Goal: Task Accomplishment & Management: Manage account settings

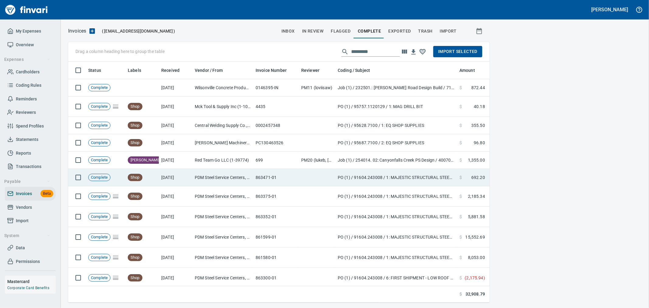
scroll to position [230, 411]
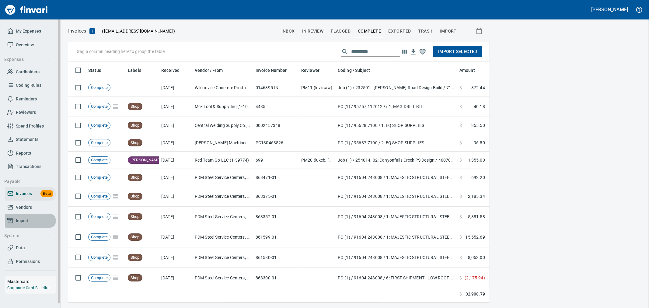
click at [23, 222] on span "Import" at bounding box center [22, 221] width 13 height 8
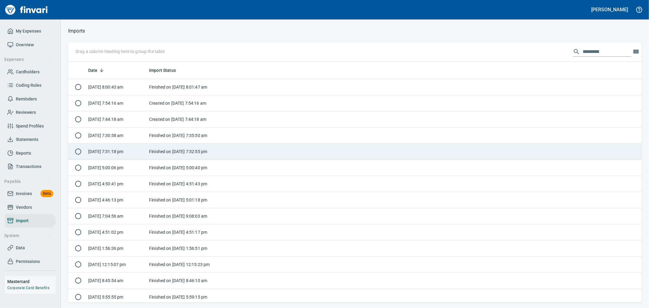
scroll to position [1, 1]
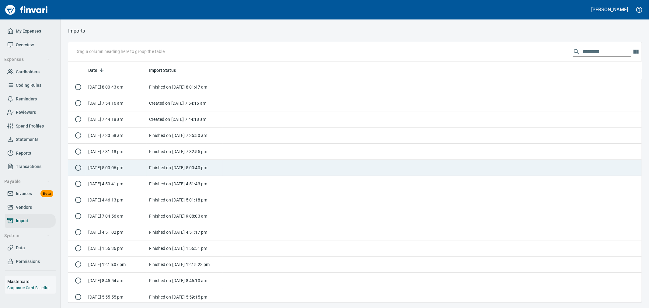
click at [161, 168] on td "Finished on [DATE] 5:00:40 pm" at bounding box center [185, 168] width 76 height 16
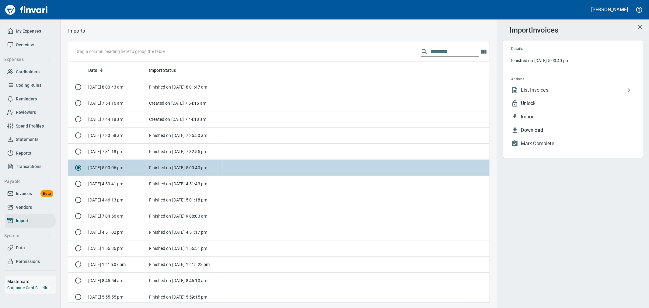
scroll to position [236, 411]
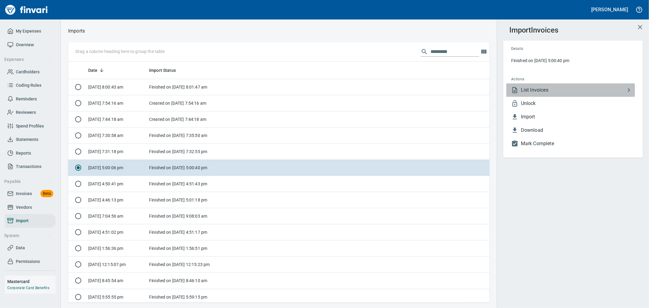
click at [549, 90] on span "List Invoices" at bounding box center [573, 89] width 104 height 7
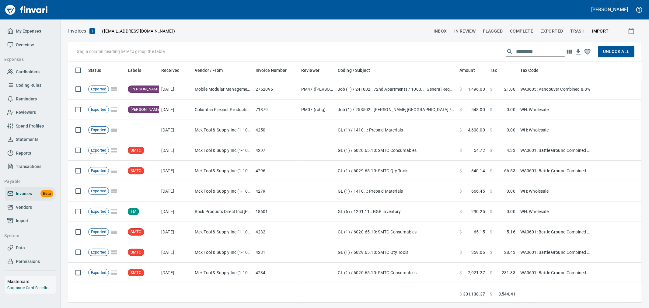
scroll to position [236, 563]
click at [539, 52] on input "text" at bounding box center [540, 52] width 49 height 10
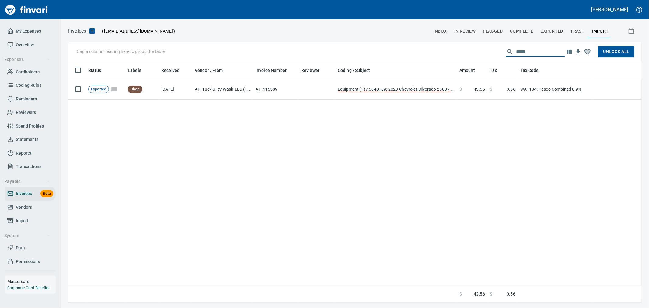
type input "******"
drag, startPoint x: 539, startPoint y: 52, endPoint x: 496, endPoint y: 52, distance: 42.6
click at [496, 52] on div "Drag a column heading here to group the table ****** Unlock All" at bounding box center [354, 51] width 573 height 19
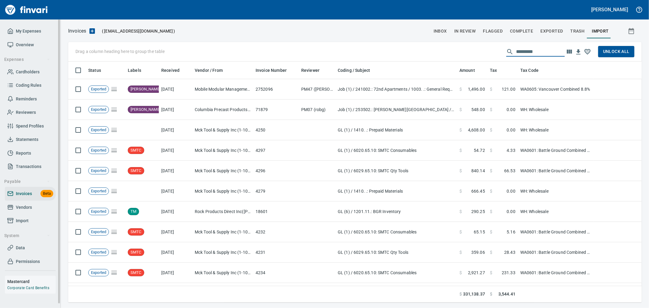
click at [32, 218] on span "Import" at bounding box center [30, 221] width 46 height 8
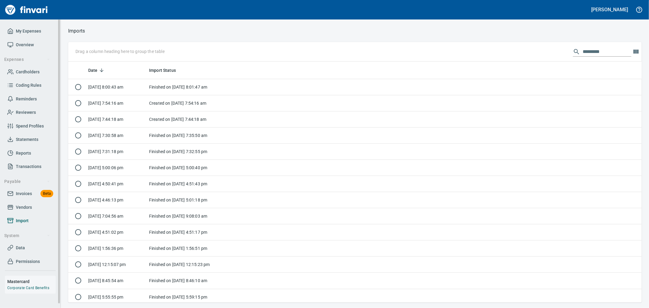
scroll to position [236, 563]
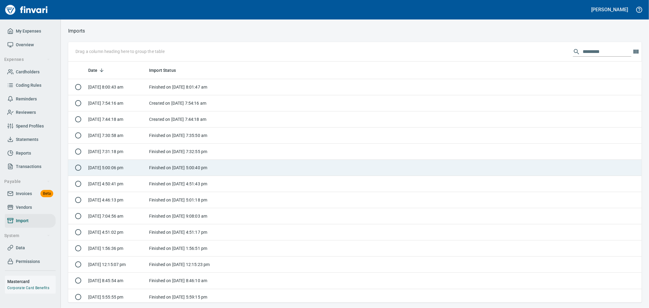
click at [162, 166] on td "Finished on [DATE] 5:00:40 pm" at bounding box center [185, 168] width 76 height 16
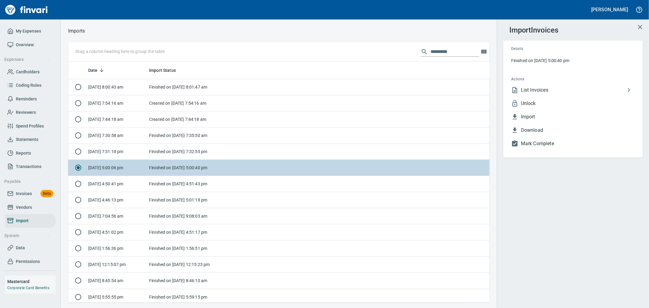
scroll to position [236, 411]
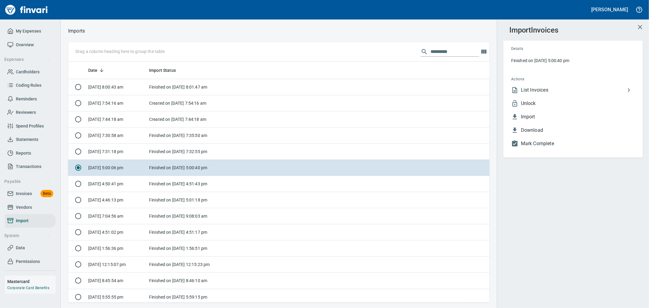
click at [549, 103] on span "Unlock" at bounding box center [578, 103] width 114 height 7
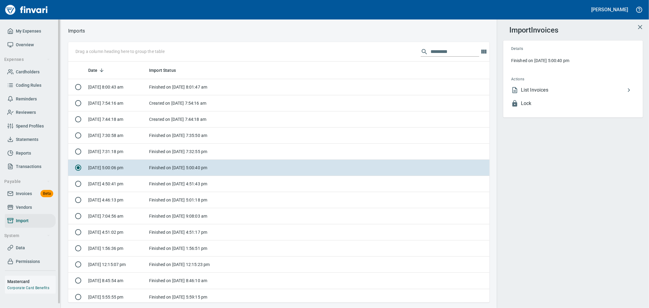
click at [30, 193] on span "Invoices" at bounding box center [24, 194] width 16 height 8
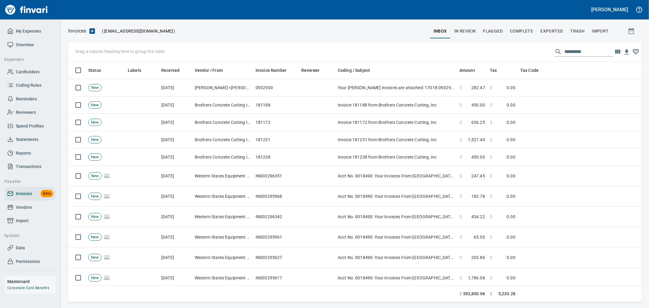
scroll to position [236, 563]
click at [528, 33] on span "Complete" at bounding box center [521, 31] width 23 height 8
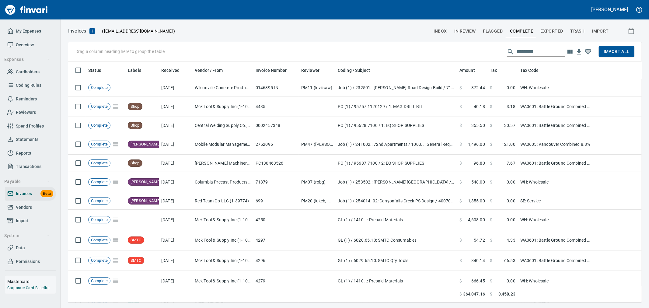
scroll to position [236, 563]
click at [539, 50] on input "text" at bounding box center [540, 52] width 49 height 10
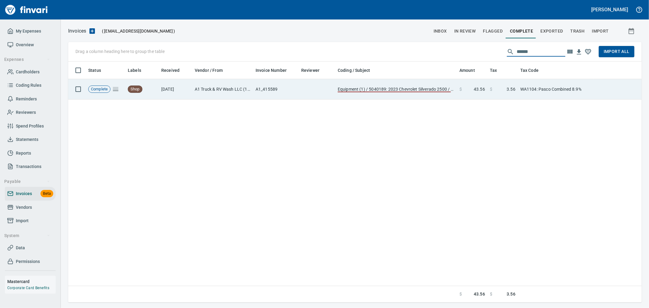
type input "******"
click at [539, 95] on td "WA1104: Pasco Combined 8.9%" at bounding box center [555, 89] width 76 height 20
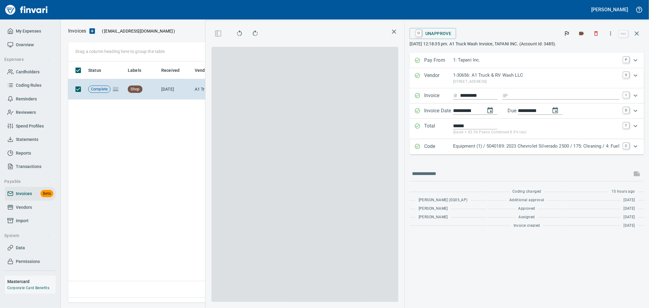
scroll to position [230, 416]
click at [478, 152] on div "Code Equipment (1) / 5040189: 2023 Chevrolet Silverado 2500 / 175: Cleaning / 4…" at bounding box center [526, 146] width 234 height 15
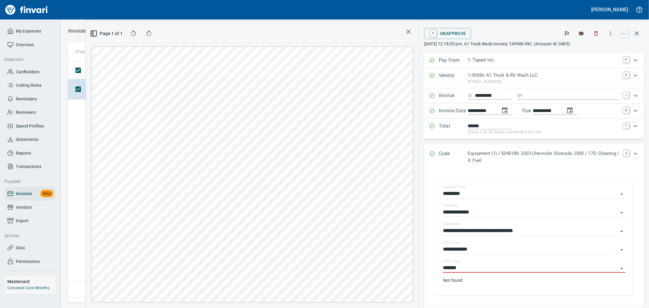
scroll to position [67, 0]
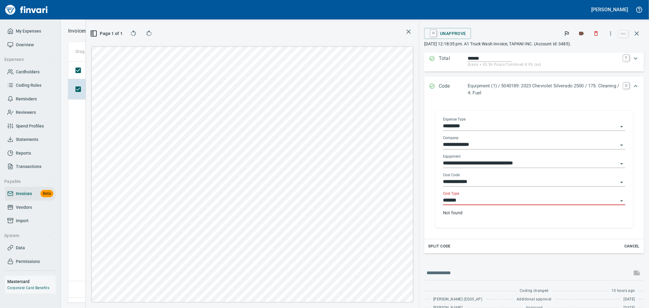
click at [470, 202] on input "*******" at bounding box center [530, 200] width 175 height 9
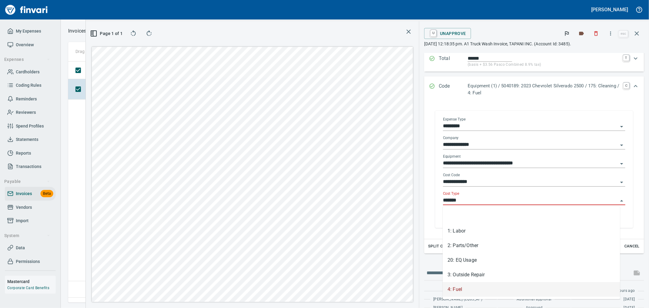
scroll to position [230, 416]
click at [471, 245] on li "2: Parts/Other" at bounding box center [530, 245] width 177 height 15
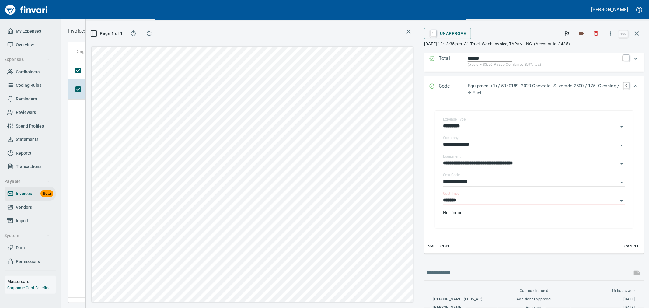
type input "**********"
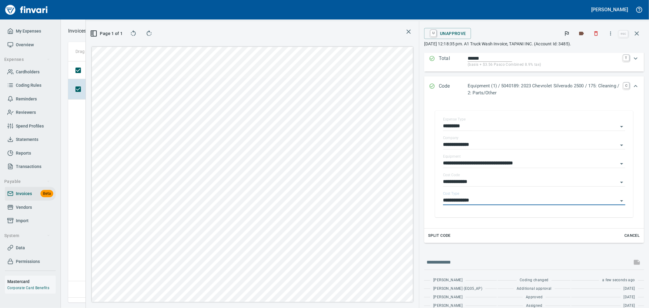
click at [632, 88] on icon "Expand" at bounding box center [635, 85] width 7 height 7
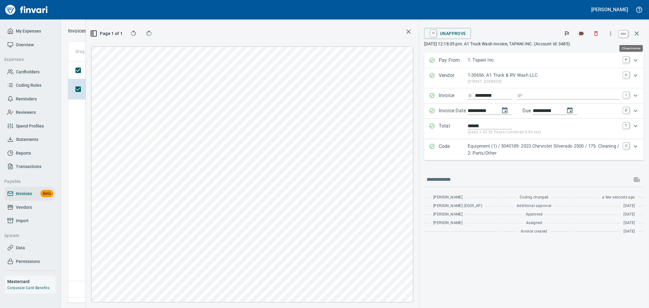
click at [638, 38] on button "button" at bounding box center [636, 33] width 15 height 15
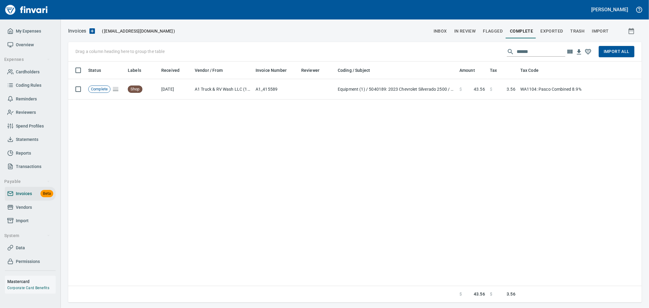
scroll to position [236, 568]
drag, startPoint x: 539, startPoint y: 51, endPoint x: 396, endPoint y: 50, distance: 143.2
click at [396, 50] on div "Drag a column heading here to group the table ****** Import All" at bounding box center [354, 51] width 573 height 19
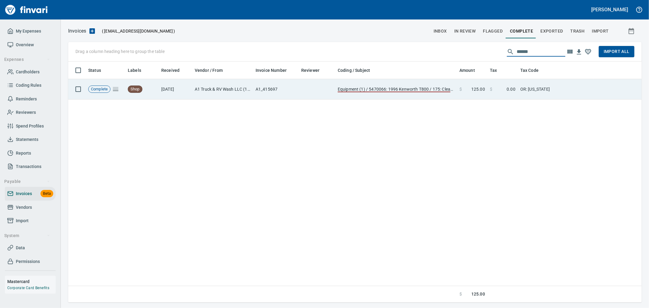
type input "******"
click at [497, 93] on td "$ 0.00" at bounding box center [502, 89] width 30 height 20
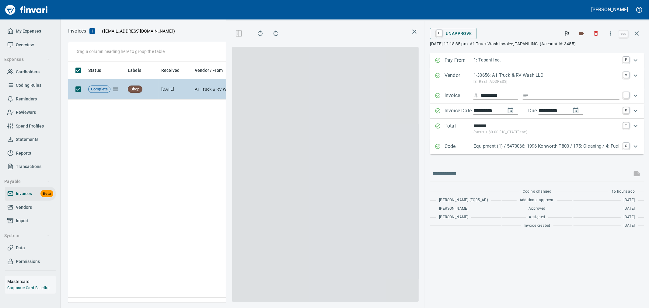
scroll to position [230, 416]
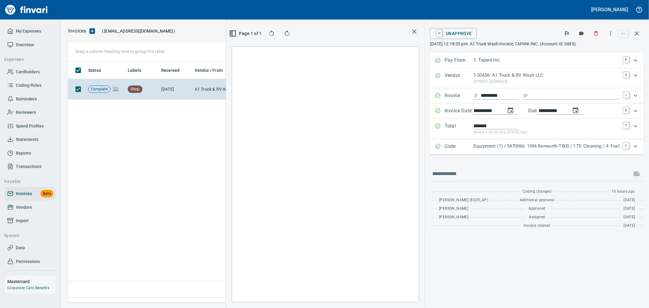
click at [503, 148] on p "Equipment (1) / 5470066: 1996 Kenworth T800 / 175: Cleaning / 4: Fuel" at bounding box center [546, 146] width 146 height 7
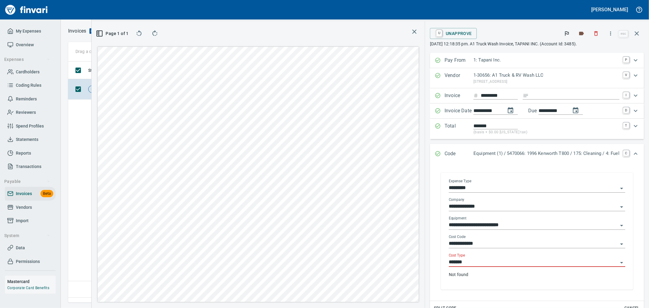
click at [467, 266] on input "*******" at bounding box center [532, 262] width 169 height 9
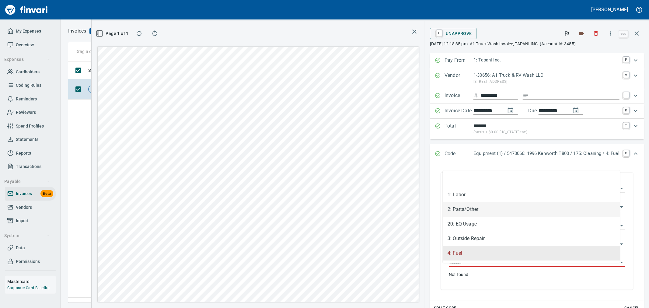
click at [469, 211] on li "2: Parts/Other" at bounding box center [530, 209] width 177 height 15
type input "**********"
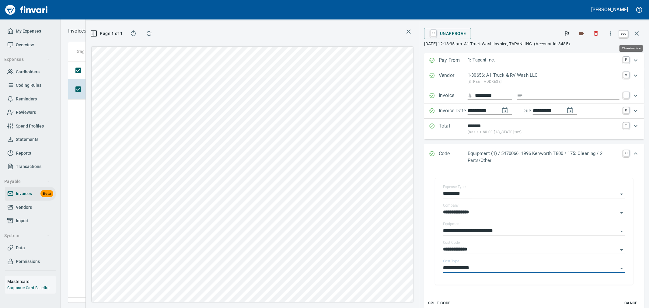
click at [634, 35] on icon "button" at bounding box center [636, 33] width 7 height 7
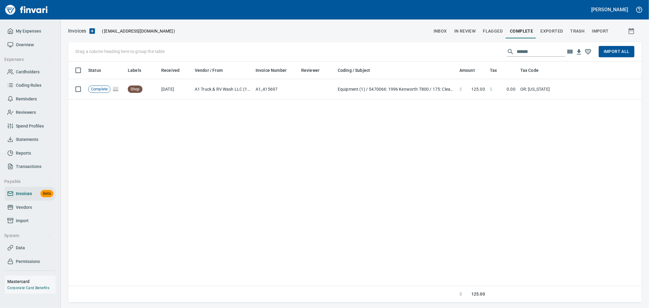
scroll to position [236, 568]
drag, startPoint x: 534, startPoint y: 50, endPoint x: 455, endPoint y: 46, distance: 78.9
click at [457, 46] on div "Drag a column heading here to group the table ****** Import All" at bounding box center [354, 51] width 573 height 19
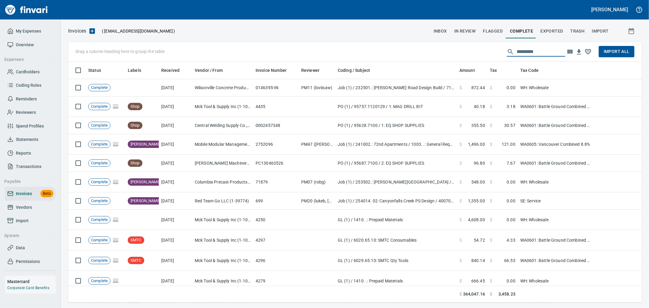
click at [612, 52] on span "Import All" at bounding box center [616, 52] width 26 height 8
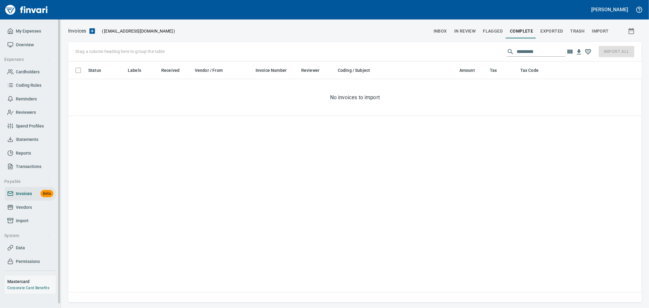
click at [38, 219] on span "Import" at bounding box center [30, 221] width 46 height 8
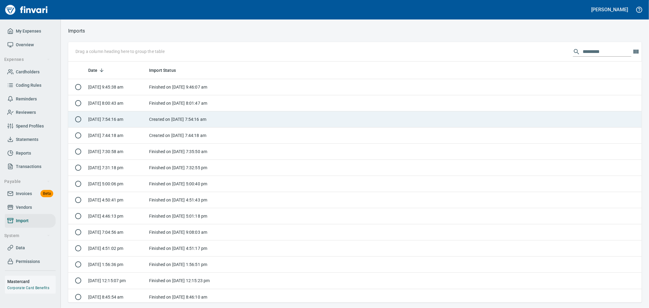
scroll to position [1, 1]
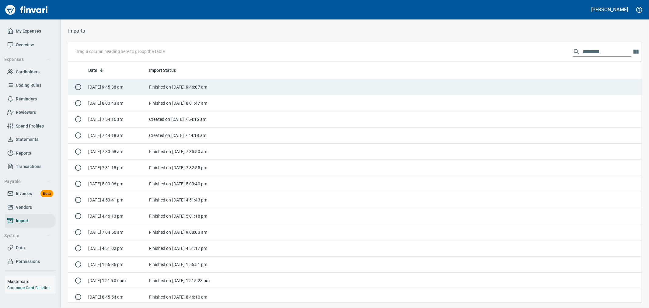
click at [156, 85] on td "Finished on [DATE] 9:46:07 am" at bounding box center [185, 87] width 76 height 16
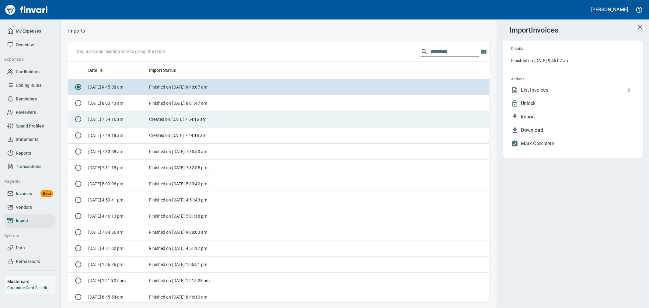
scroll to position [236, 411]
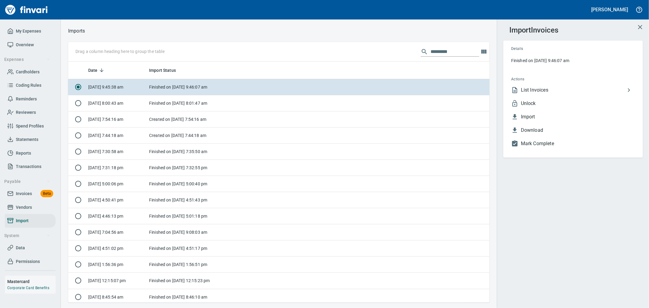
click at [547, 102] on span "Unlock" at bounding box center [578, 103] width 114 height 7
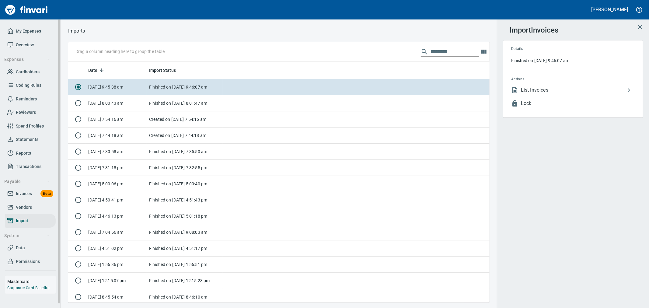
click at [28, 196] on span "Invoices" at bounding box center [24, 194] width 16 height 8
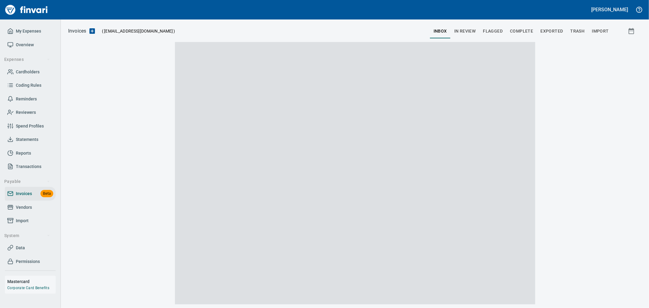
click at [521, 31] on span "Complete" at bounding box center [521, 31] width 23 height 8
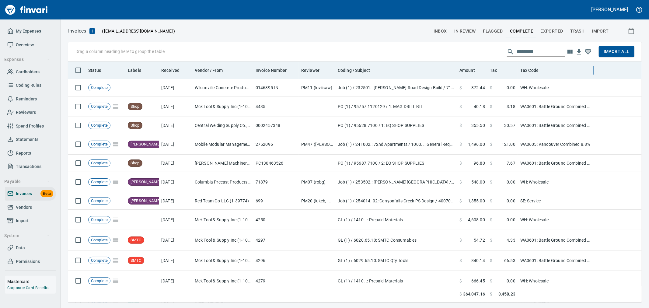
scroll to position [236, 563]
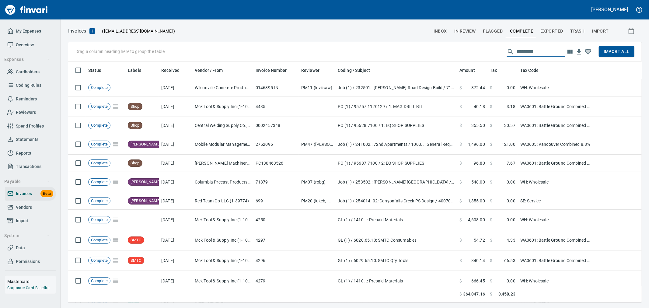
click at [552, 51] on input "text" at bounding box center [540, 52] width 49 height 10
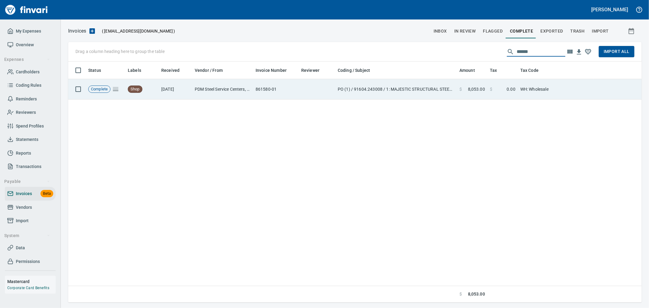
type input "******"
click at [580, 94] on td "WH: Wholesale" at bounding box center [555, 89] width 76 height 20
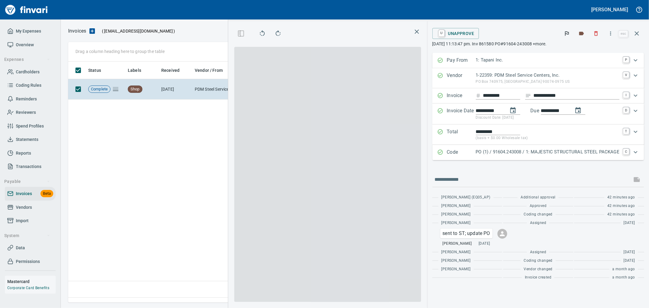
scroll to position [230, 416]
click at [518, 154] on p "PO (1) / 91604.243008 / 1: MAJESTIC STRUCTURAL STEEL PACKAGE" at bounding box center [548, 151] width 144 height 7
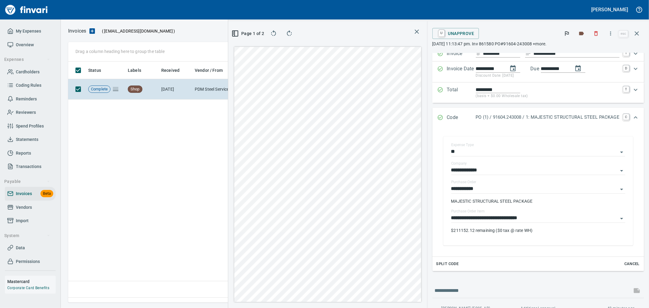
scroll to position [0, 0]
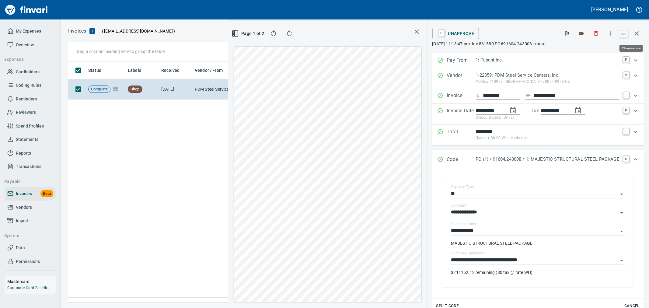
drag, startPoint x: 634, startPoint y: 32, endPoint x: 571, endPoint y: 65, distance: 71.7
click at [634, 32] on icon "button" at bounding box center [636, 33] width 4 height 4
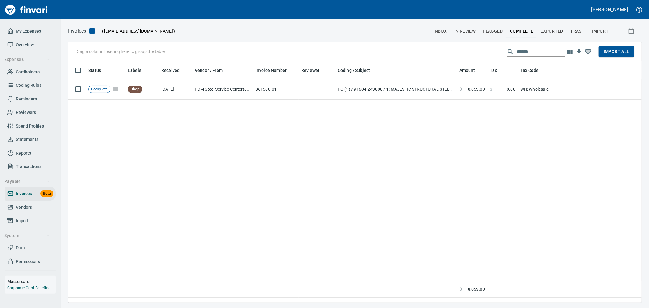
scroll to position [1, 1]
drag, startPoint x: 547, startPoint y: 52, endPoint x: 467, endPoint y: 51, distance: 80.6
click at [467, 51] on div "Drag a column heading here to group the table ****** Import All" at bounding box center [354, 51] width 573 height 19
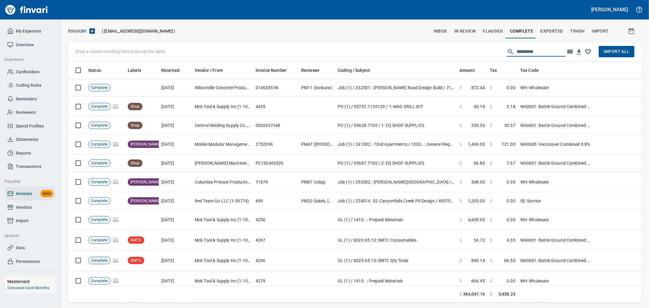
scroll to position [236, 563]
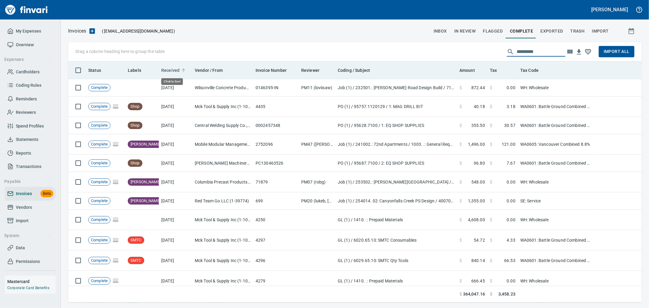
click at [171, 70] on span "Received" at bounding box center [170, 70] width 18 height 7
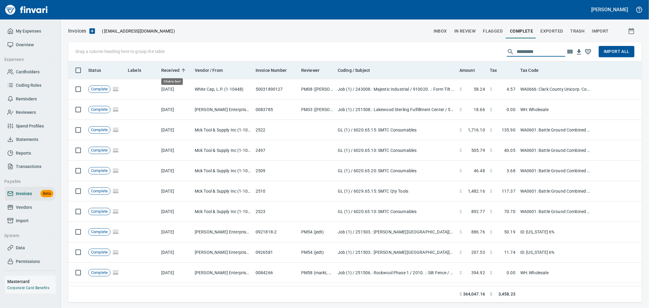
click at [171, 70] on span "Received" at bounding box center [170, 70] width 18 height 7
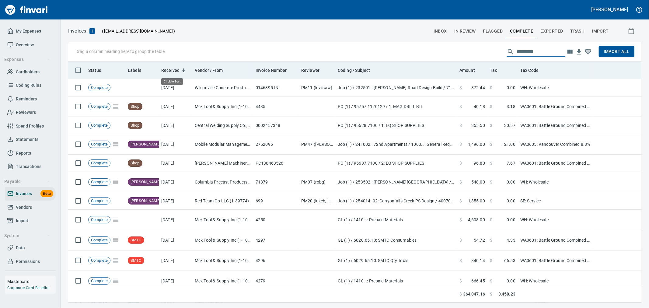
click at [171, 71] on span "Received" at bounding box center [170, 70] width 18 height 7
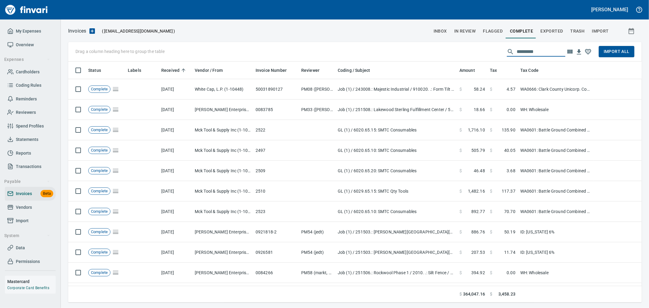
click at [571, 53] on icon "button" at bounding box center [569, 51] width 7 height 7
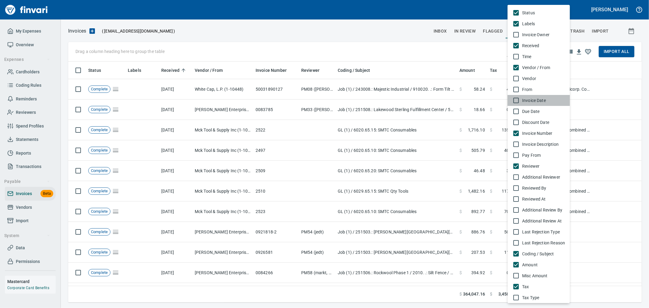
click at [535, 100] on span "Invoice Date" at bounding box center [543, 100] width 43 height 6
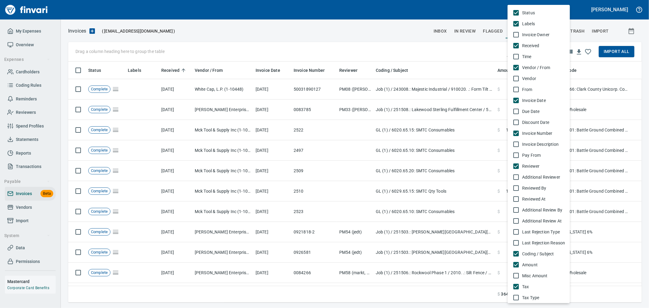
click at [361, 46] on div at bounding box center [324, 154] width 649 height 308
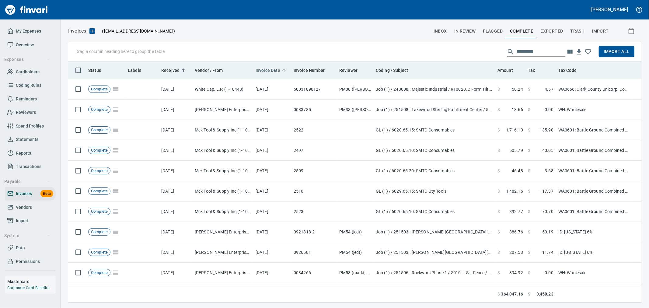
click at [269, 71] on span "Invoice Date" at bounding box center [267, 70] width 25 height 7
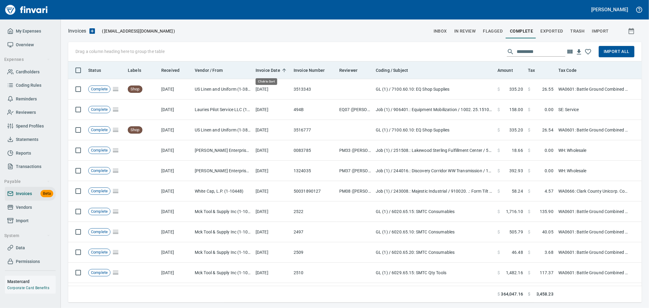
click at [269, 71] on span "Invoice Date" at bounding box center [267, 70] width 25 height 7
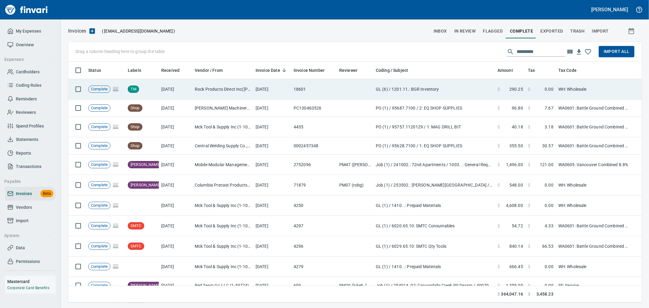
click at [271, 87] on td "[DATE]" at bounding box center [272, 89] width 38 height 20
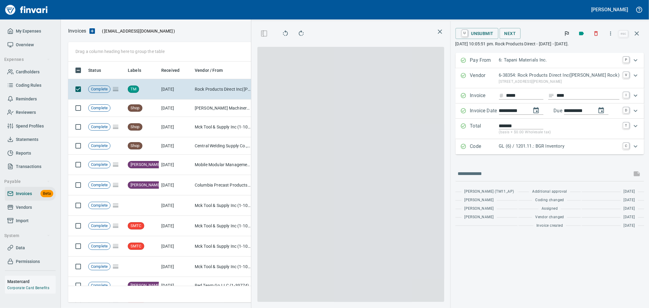
scroll to position [230, 411]
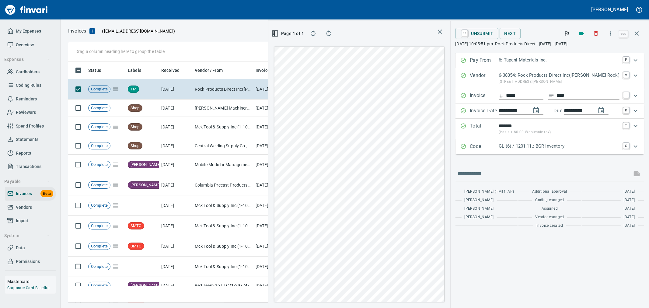
click at [537, 110] on div "**********" at bounding box center [521, 111] width 44 height 8
type input "**********"
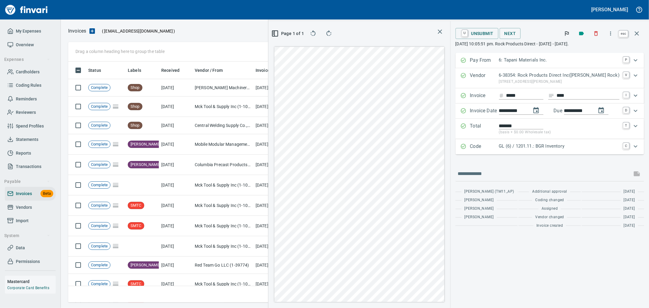
click at [637, 33] on icon "button" at bounding box center [636, 33] width 4 height 4
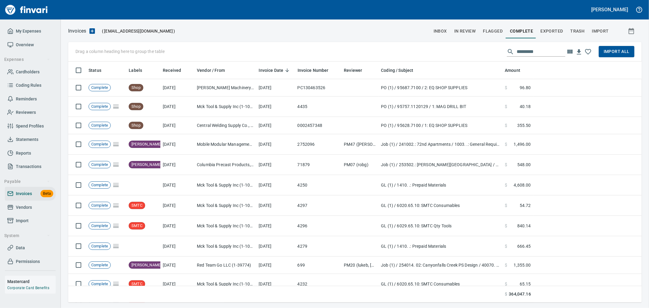
scroll to position [236, 562]
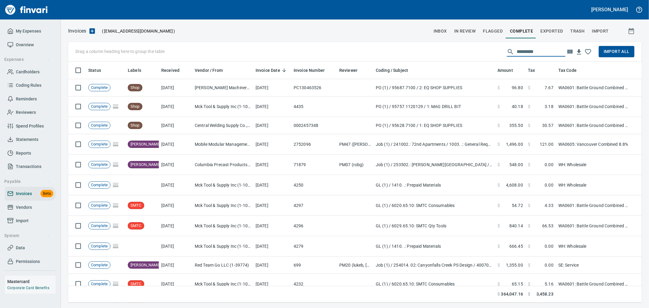
click at [549, 48] on input "text" at bounding box center [540, 52] width 49 height 10
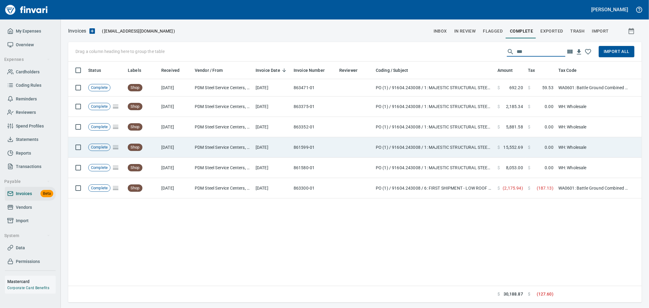
type input "***"
click at [344, 150] on td at bounding box center [355, 147] width 36 height 20
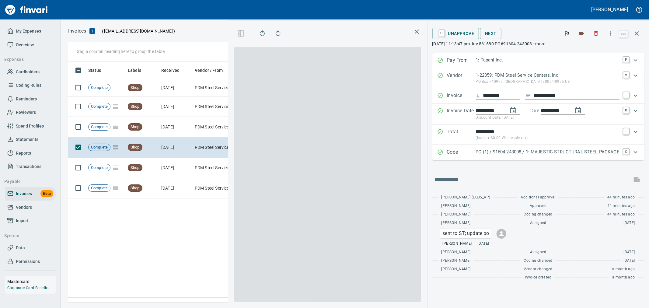
scroll to position [230, 416]
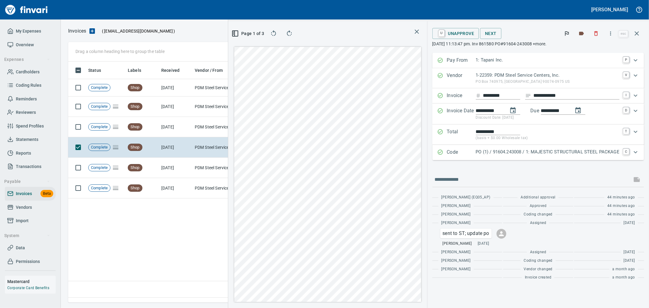
click at [544, 133] on div "**********" at bounding box center [548, 131] width 144 height 7
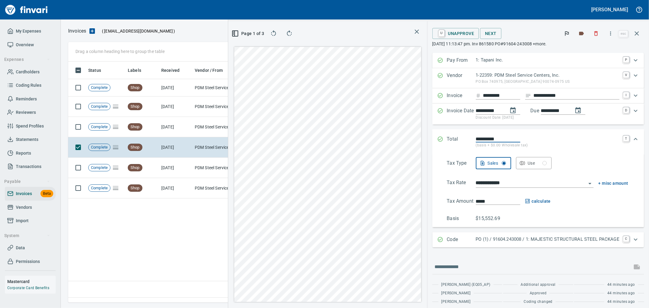
click at [544, 133] on div "**********" at bounding box center [538, 141] width 212 height 25
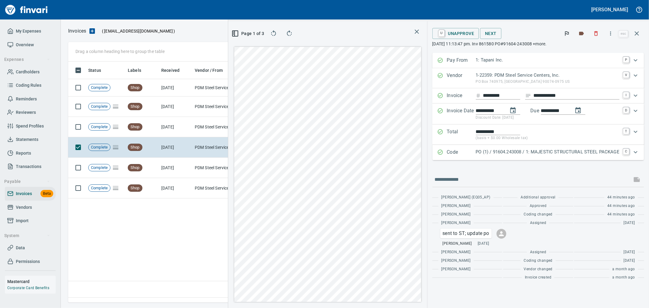
click at [540, 152] on p "PO (1) / 91604.243008 / 1: MAJESTIC STRUCTURAL STEEL PACKAGE" at bounding box center [548, 151] width 144 height 7
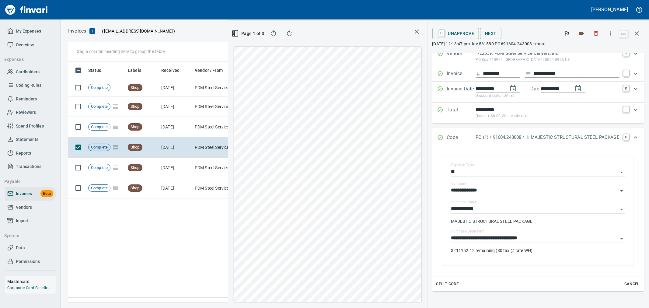
scroll to position [34, 0]
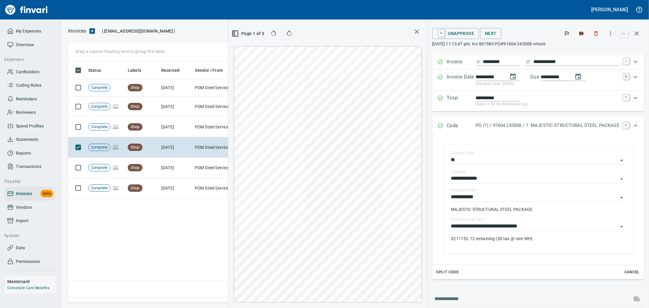
click at [545, 127] on p "PO (1) / 91604.243008 / 1: MAJESTIC STRUCTURAL STEEL PACKAGE" at bounding box center [548, 125] width 144 height 7
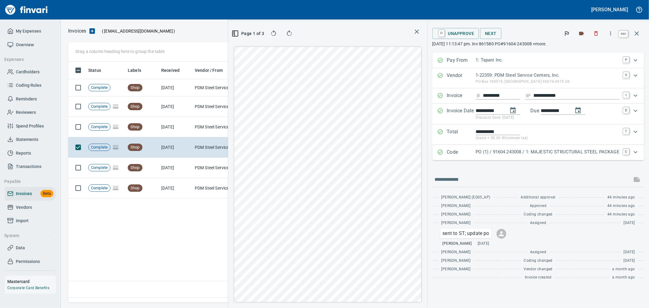
click at [633, 32] on icon "button" at bounding box center [636, 33] width 7 height 7
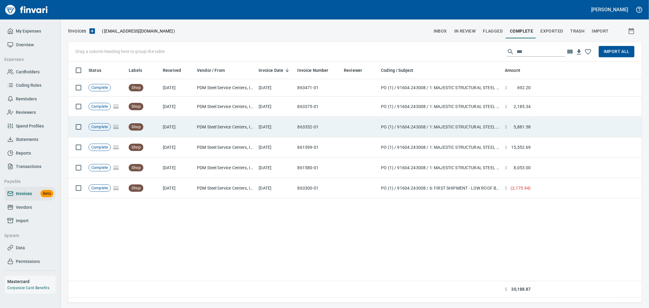
scroll to position [236, 567]
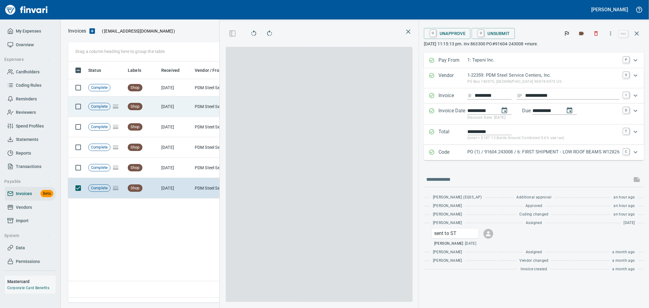
scroll to position [230, 416]
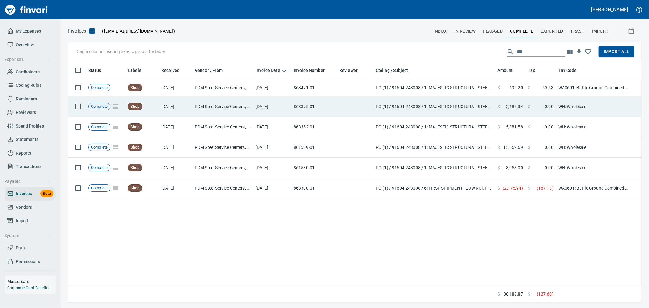
scroll to position [236, 568]
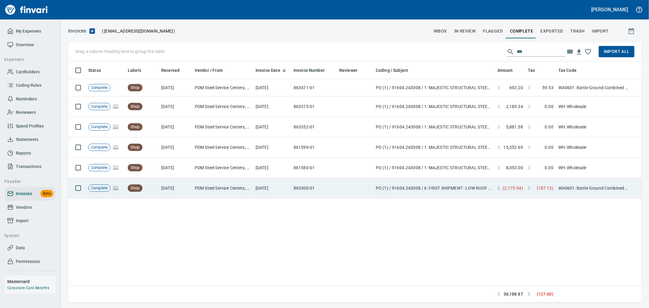
click at [217, 187] on td "PDM Steel Service Centers, Inc. (1-22359)" at bounding box center [222, 188] width 61 height 20
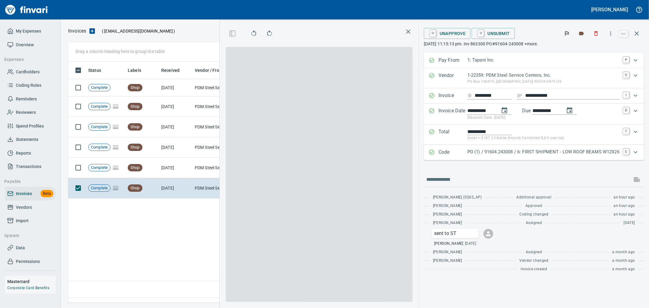
scroll to position [230, 416]
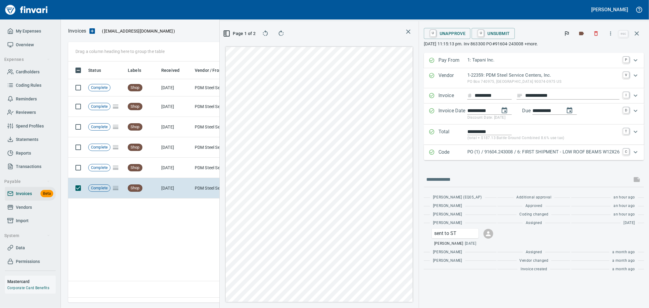
click at [521, 151] on p "PO (1) / 91604.243008 / 6: FIRST SHIPMENT - LOW ROOF BEAMS W12X26" at bounding box center [543, 151] width 152 height 7
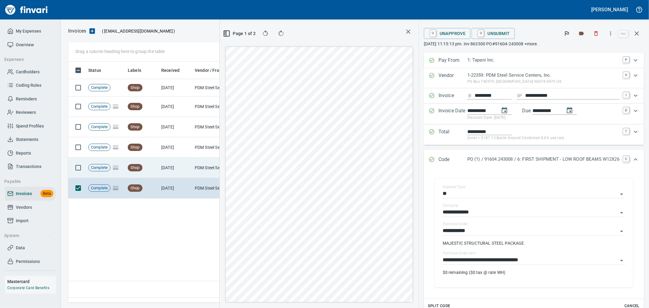
click at [172, 169] on td "[DATE]" at bounding box center [175, 167] width 33 height 20
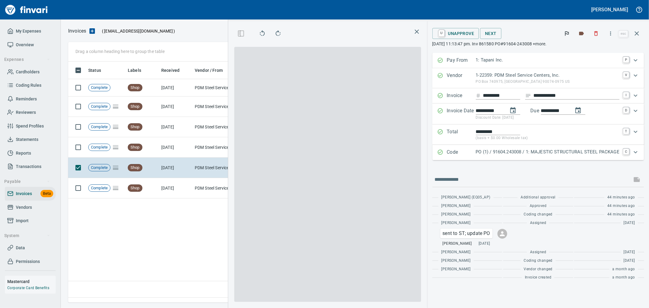
click at [485, 156] on div "PO (1) / 91604.243008 / 1: MAJESTIC STRUCTURAL STEEL PACKAGE" at bounding box center [548, 152] width 144 height 8
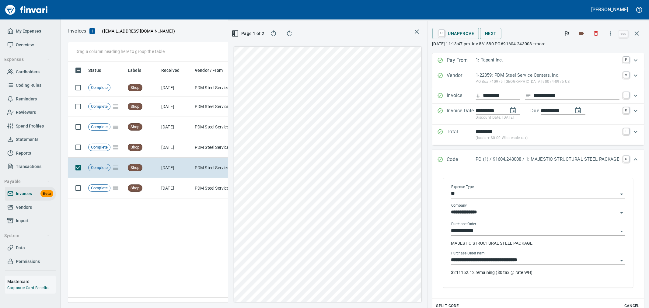
click at [499, 258] on input "**********" at bounding box center [534, 260] width 167 height 9
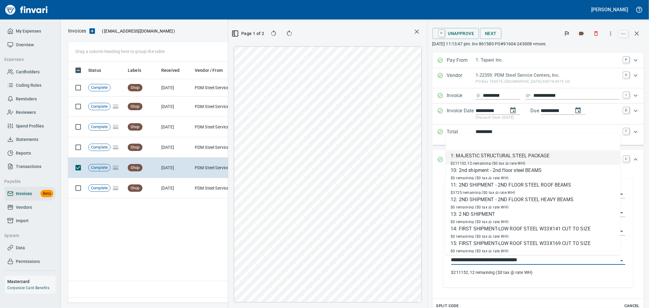
scroll to position [230, 416]
click at [481, 290] on div "**********" at bounding box center [538, 232] width 202 height 121
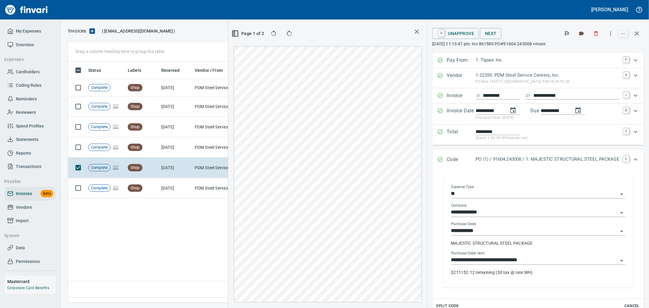
click at [485, 215] on input "**********" at bounding box center [534, 212] width 167 height 9
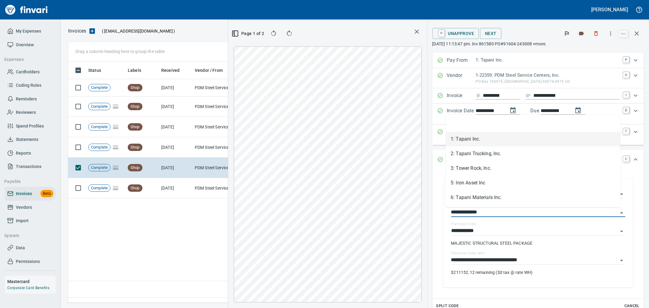
click at [485, 140] on li "1: Tapani Inc." at bounding box center [532, 139] width 175 height 15
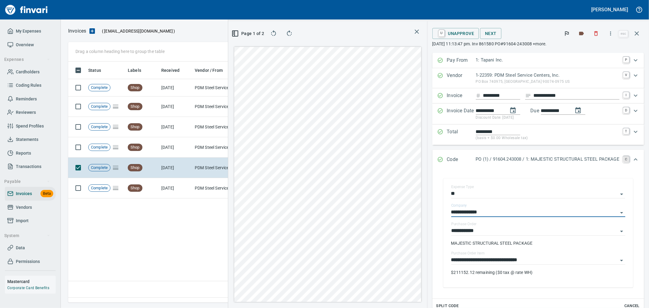
click at [623, 158] on link "C" at bounding box center [626, 159] width 6 height 6
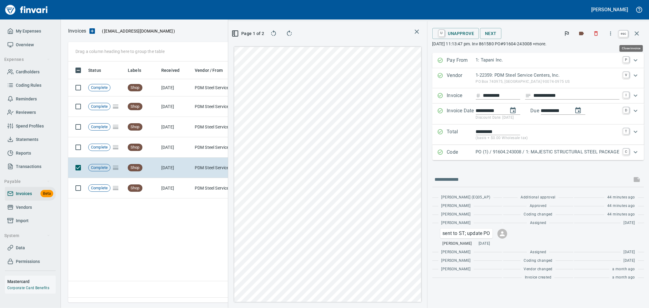
click at [635, 38] on button "button" at bounding box center [636, 33] width 15 height 15
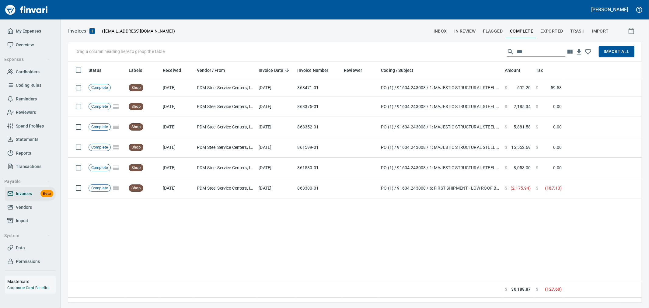
scroll to position [1, 1]
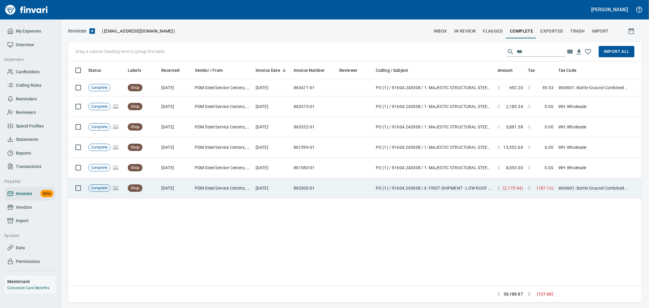
click at [227, 193] on td "PDM Steel Service Centers, Inc. (1-22359)" at bounding box center [222, 188] width 61 height 20
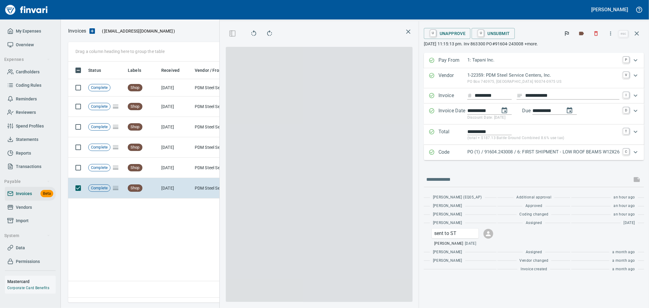
scroll to position [230, 416]
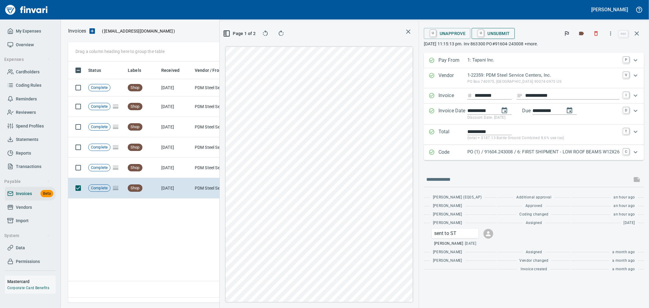
click at [505, 34] on span "U Unsubmit" at bounding box center [492, 33] width 33 height 10
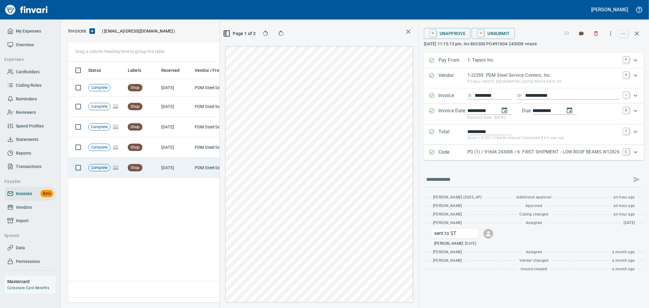
click at [183, 165] on td "[DATE]" at bounding box center [175, 167] width 33 height 20
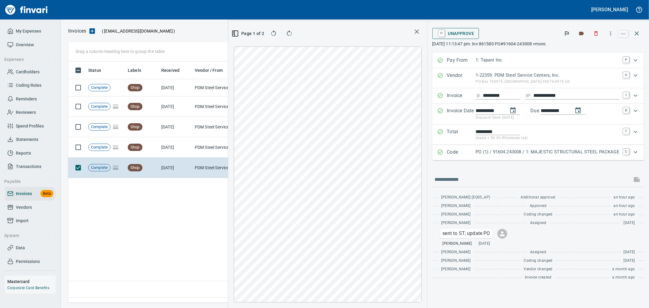
click at [472, 35] on span "U Unapprove" at bounding box center [455, 33] width 37 height 10
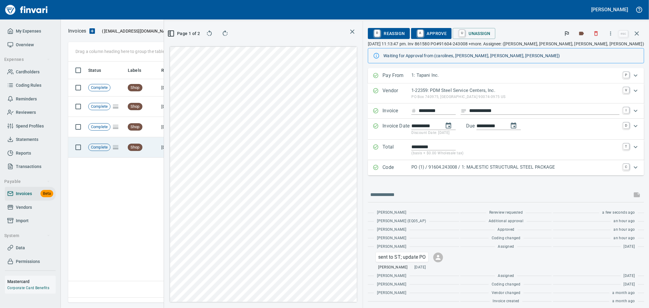
click at [179, 146] on td "[DATE]" at bounding box center [175, 147] width 33 height 20
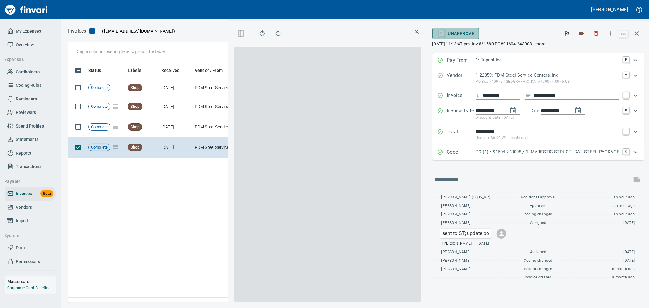
click at [470, 33] on span "U Unapprove" at bounding box center [455, 33] width 37 height 10
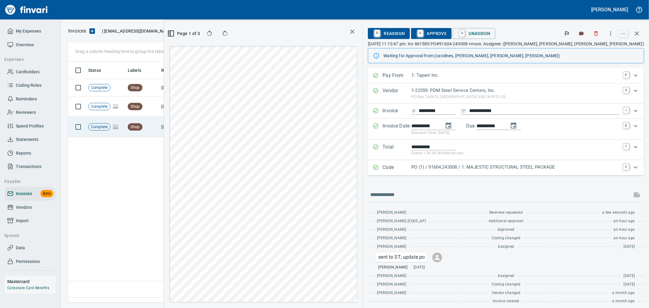
click at [192, 129] on td "PDM Steel Service Centers, Inc. (1-22359)" at bounding box center [222, 127] width 61 height 20
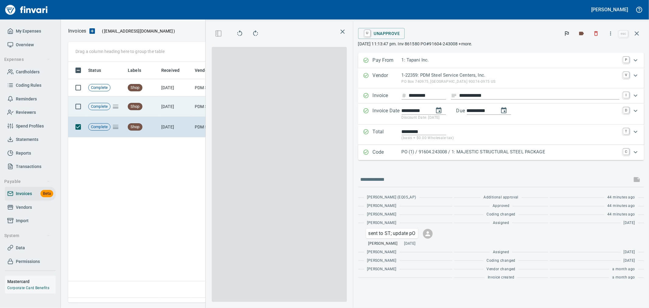
click at [400, 36] on span "U Unapprove" at bounding box center [381, 33] width 37 height 10
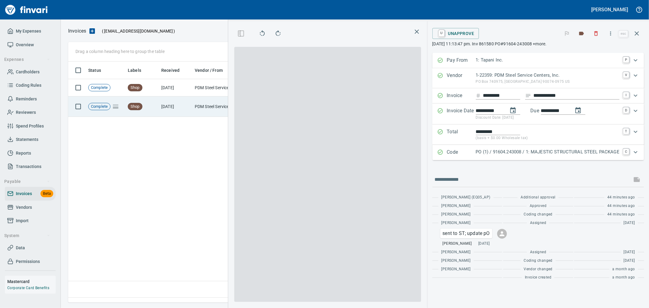
click at [186, 107] on td "[DATE]" at bounding box center [175, 106] width 33 height 20
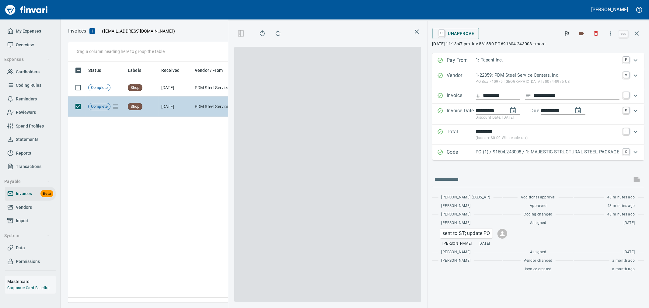
click at [467, 37] on span "U Unapprove" at bounding box center [455, 33] width 37 height 10
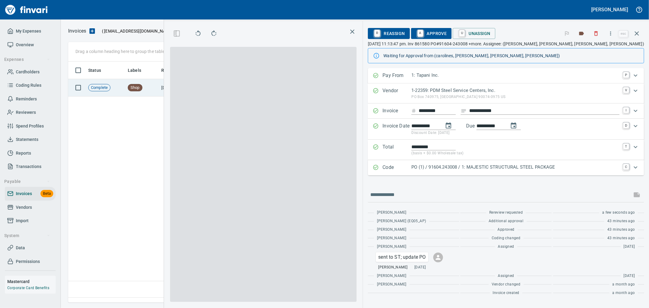
click at [208, 90] on td "PDM Steel Service Centers, Inc. (1-22359)" at bounding box center [222, 87] width 61 height 17
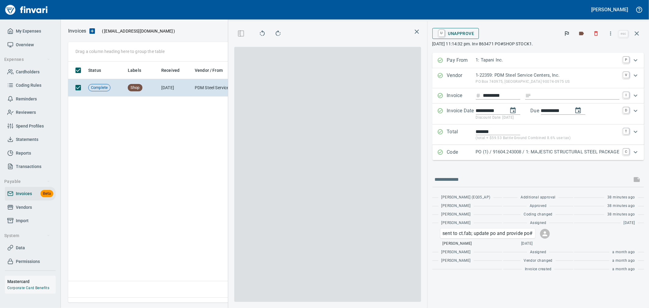
click at [462, 39] on button "U Unapprove" at bounding box center [455, 33] width 47 height 11
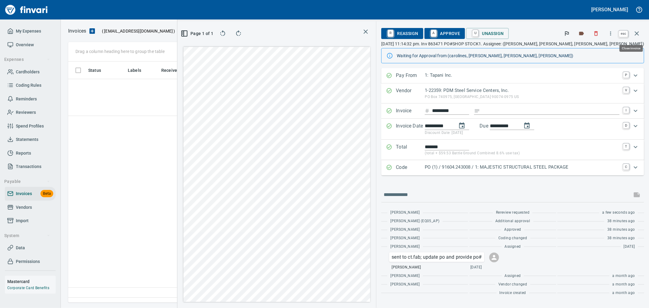
click at [637, 32] on icon "button" at bounding box center [636, 33] width 7 height 7
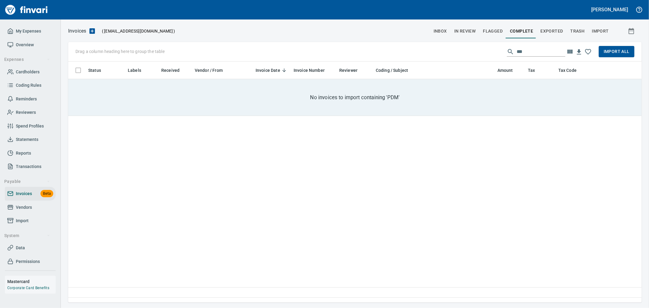
scroll to position [1, 1]
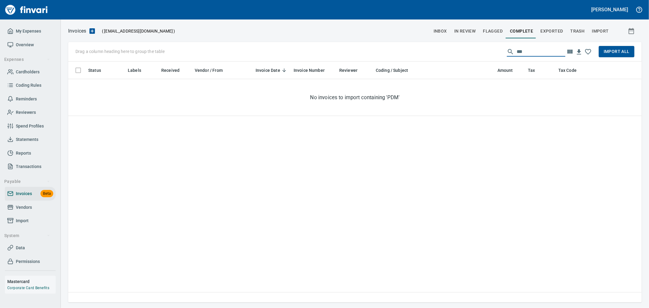
drag, startPoint x: 543, startPoint y: 47, endPoint x: 453, endPoint y: 43, distance: 90.1
click at [453, 43] on div "Drag a column heading here to group the table *** Import All" at bounding box center [354, 51] width 573 height 19
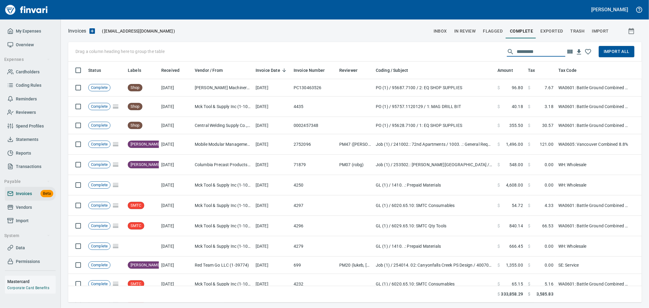
click at [609, 52] on span "Import All" at bounding box center [616, 52] width 26 height 8
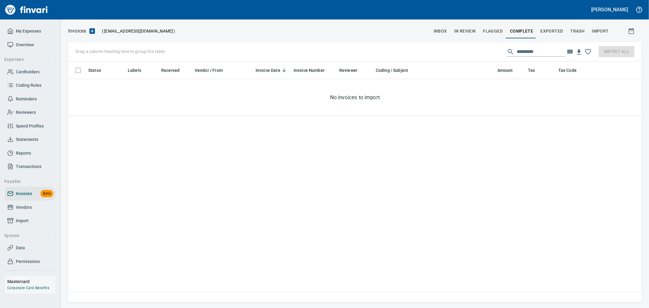
click at [372, 38] on div "Invoices ( [EMAIL_ADDRESS][DOMAIN_NAME] ) inbox In Review Flagged Complete Expo…" at bounding box center [355, 164] width 588 height 275
